Goal: Task Accomplishment & Management: Use online tool/utility

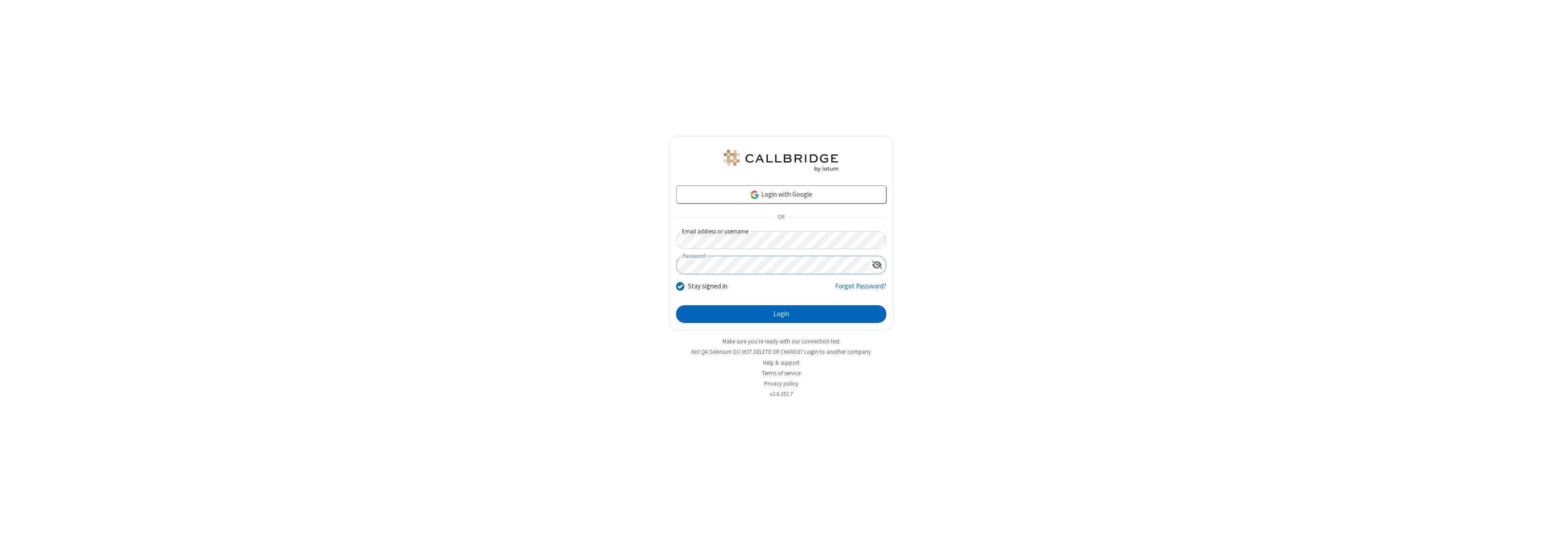
click at [781, 314] on button "Login" at bounding box center [781, 314] width 210 height 18
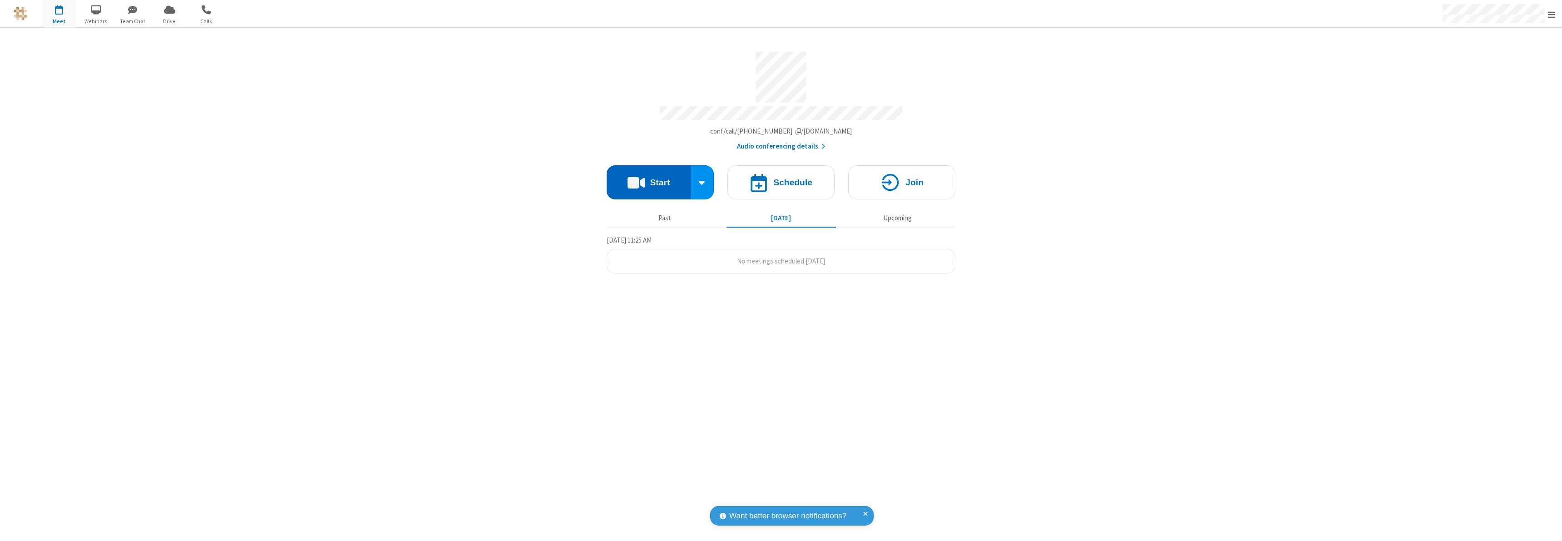
click at [648, 178] on button "Start" at bounding box center [649, 182] width 84 height 34
